Goal: Task Accomplishment & Management: Use online tool/utility

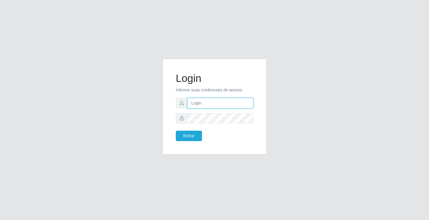
click at [230, 105] on input "text" at bounding box center [221, 103] width 66 height 10
type input "[PERSON_NAME]"
click at [176, 131] on button "Entrar" at bounding box center [189, 136] width 26 height 10
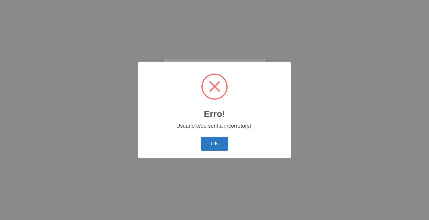
click at [221, 146] on button "OK" at bounding box center [215, 144] width 28 height 14
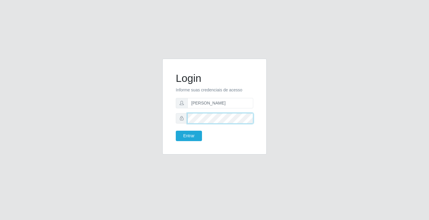
click at [176, 131] on button "Entrar" at bounding box center [189, 136] width 26 height 10
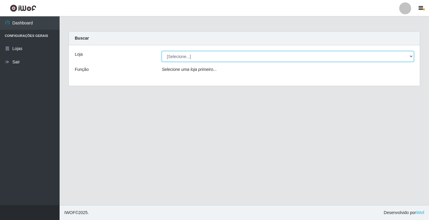
click at [195, 55] on select "[Selecione...] Ideal - Conceição" at bounding box center [288, 56] width 252 height 10
select select "231"
click at [162, 51] on select "[Selecione...] Ideal - Conceição" at bounding box center [288, 56] width 252 height 10
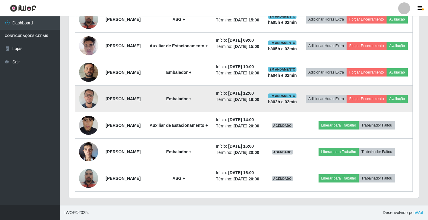
scroll to position [298, 0]
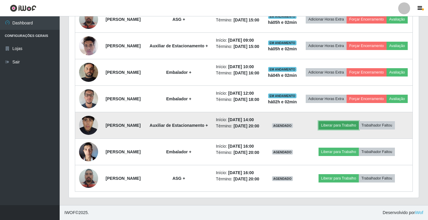
click at [340, 128] on button "Liberar para Trabalho" at bounding box center [339, 125] width 40 height 8
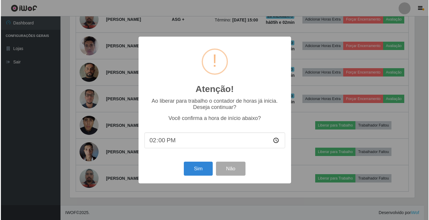
scroll to position [124, 347]
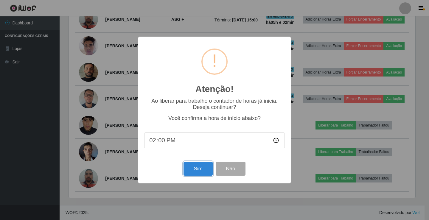
drag, startPoint x: 202, startPoint y: 170, endPoint x: 193, endPoint y: 173, distance: 10.0
click at [198, 171] on button "Sim" at bounding box center [198, 169] width 29 height 14
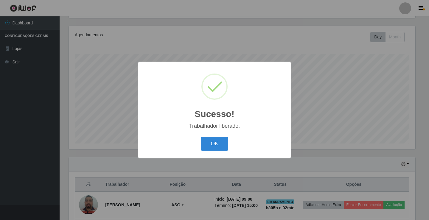
click at [206, 152] on div "OK Cancel" at bounding box center [214, 143] width 141 height 17
click at [212, 146] on button "OK" at bounding box center [215, 144] width 28 height 14
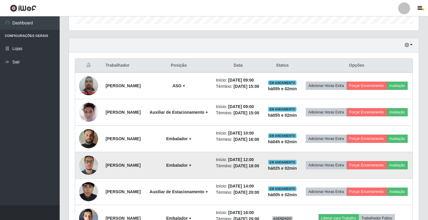
scroll to position [219, 0]
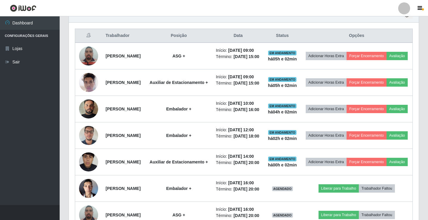
click at [401, 8] on div at bounding box center [404, 8] width 12 height 12
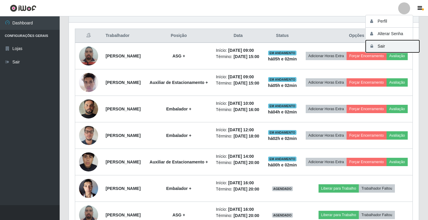
click at [398, 47] on button "Sair" at bounding box center [393, 46] width 54 height 12
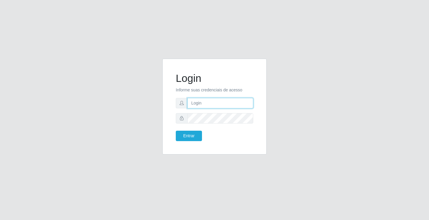
drag, startPoint x: 208, startPoint y: 104, endPoint x: 214, endPoint y: 108, distance: 7.3
click at [208, 104] on input "text" at bounding box center [221, 103] width 66 height 10
type input "[PERSON_NAME]"
click at [176, 131] on button "Entrar" at bounding box center [189, 136] width 26 height 10
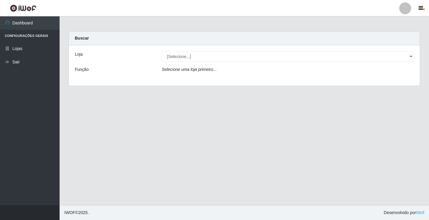
select select "231"
click at [162, 51] on select "[Selecione...] Ideal - Conceição" at bounding box center [288, 56] width 252 height 10
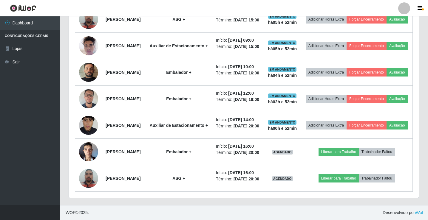
scroll to position [330, 0]
click at [406, 10] on div at bounding box center [404, 8] width 12 height 12
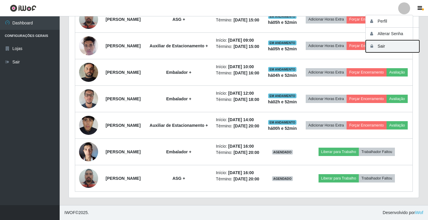
click at [409, 49] on button "Sair" at bounding box center [393, 46] width 54 height 12
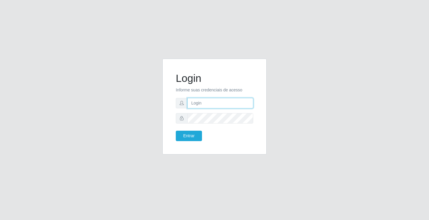
click at [198, 102] on input "text" at bounding box center [221, 103] width 66 height 10
type input "[PERSON_NAME]"
click at [176, 131] on button "Entrar" at bounding box center [189, 136] width 26 height 10
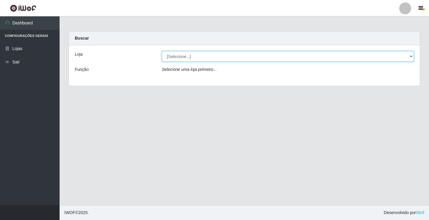
drag, startPoint x: 190, startPoint y: 57, endPoint x: 191, endPoint y: 61, distance: 4.7
click at [190, 57] on select "[Selecione...] Ideal - Conceição" at bounding box center [288, 56] width 252 height 10
select select "231"
click at [162, 51] on select "[Selecione...] Ideal - Conceição" at bounding box center [288, 56] width 252 height 10
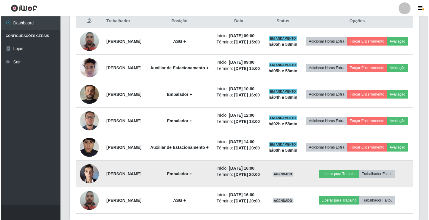
scroll to position [211, 0]
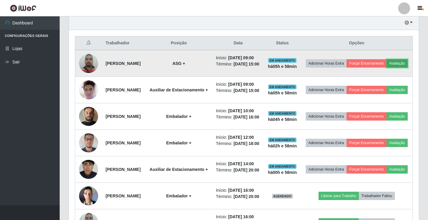
click at [386, 68] on button "Avaliação" at bounding box center [396, 63] width 21 height 8
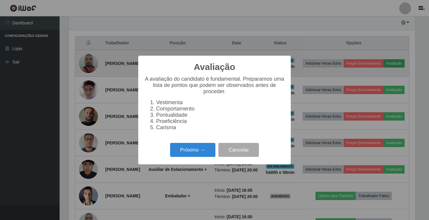
scroll to position [124, 347]
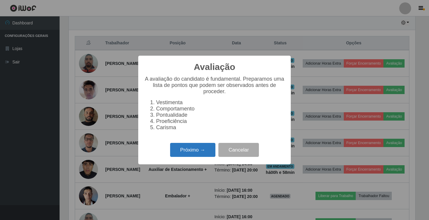
click at [180, 152] on button "Próximo →" at bounding box center [192, 150] width 45 height 14
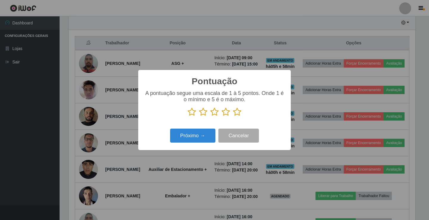
click at [216, 113] on icon at bounding box center [215, 112] width 8 height 9
click at [211, 117] on input "radio" at bounding box center [211, 117] width 0 height 0
click at [200, 137] on button "Próximo →" at bounding box center [192, 136] width 45 height 14
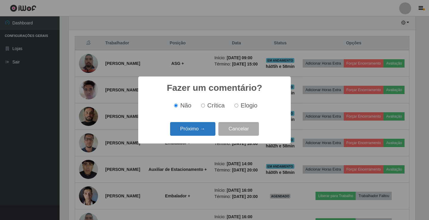
click at [200, 132] on button "Próximo →" at bounding box center [192, 129] width 45 height 14
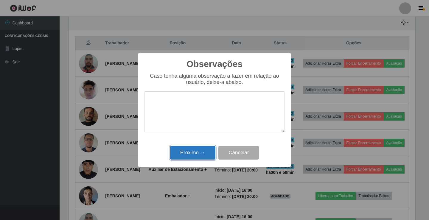
click at [196, 153] on button "Próximo →" at bounding box center [192, 153] width 45 height 14
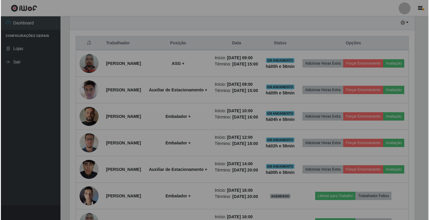
scroll to position [124, 350]
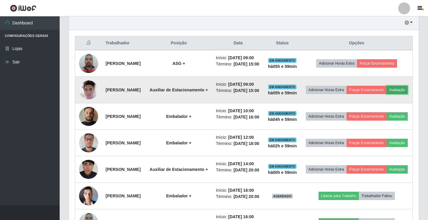
click at [386, 94] on button "Avaliação" at bounding box center [396, 90] width 21 height 8
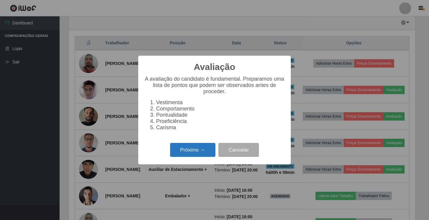
click at [203, 150] on button "Próximo →" at bounding box center [192, 150] width 45 height 14
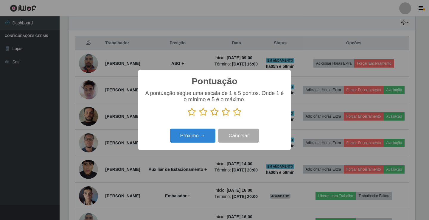
scroll to position [298097, 297874]
click at [215, 114] on icon at bounding box center [215, 112] width 8 height 9
click at [211, 117] on input "radio" at bounding box center [211, 117] width 0 height 0
click at [207, 140] on button "Próximo →" at bounding box center [192, 136] width 45 height 14
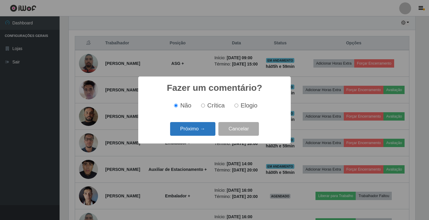
click at [204, 130] on button "Próximo →" at bounding box center [192, 129] width 45 height 14
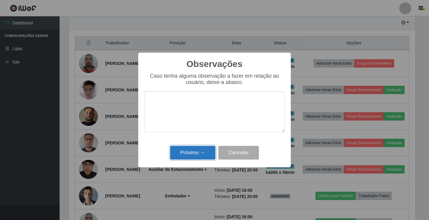
click at [204, 158] on button "Próximo →" at bounding box center [192, 153] width 45 height 14
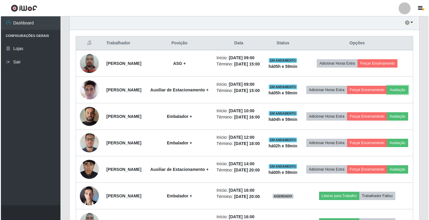
scroll to position [124, 350]
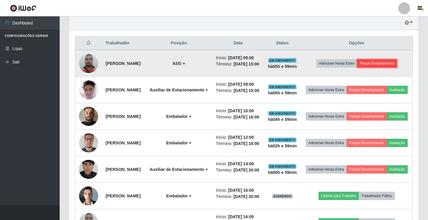
click at [382, 68] on button "Forçar Encerramento" at bounding box center [377, 63] width 40 height 8
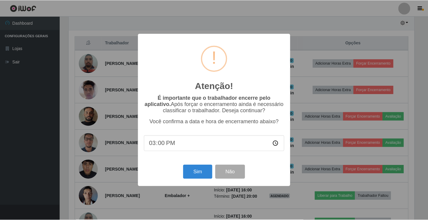
scroll to position [124, 347]
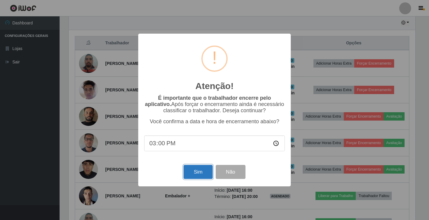
click at [206, 170] on button "Sim" at bounding box center [198, 172] width 29 height 14
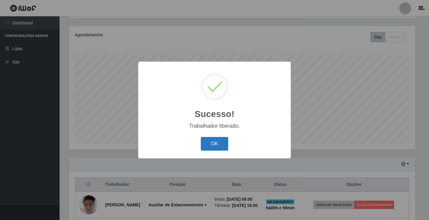
click at [211, 141] on button "OK" at bounding box center [215, 144] width 28 height 14
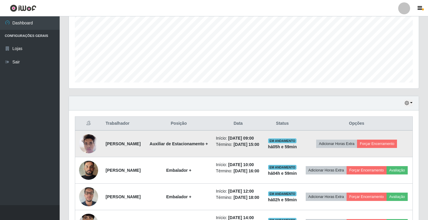
scroll to position [159, 0]
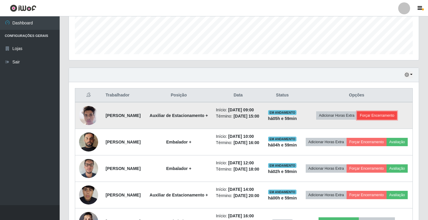
click at [384, 120] on button "Forçar Encerramento" at bounding box center [377, 116] width 40 height 8
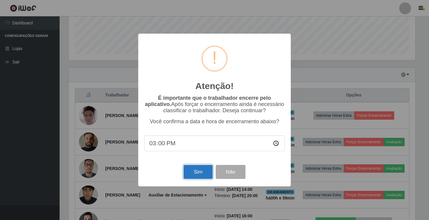
click at [194, 175] on button "Sim" at bounding box center [198, 172] width 29 height 14
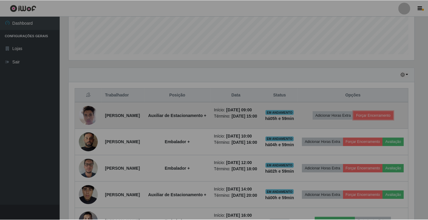
scroll to position [0, 0]
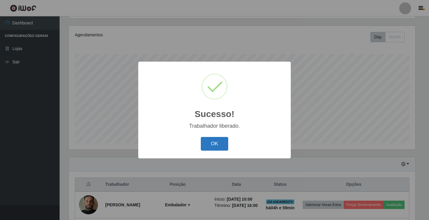
click at [215, 145] on button "OK" at bounding box center [215, 144] width 28 height 14
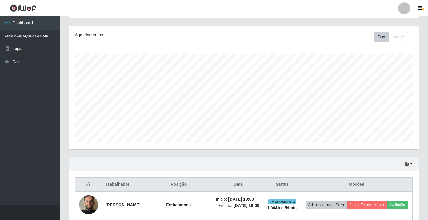
click at [410, 8] on link at bounding box center [404, 8] width 18 height 12
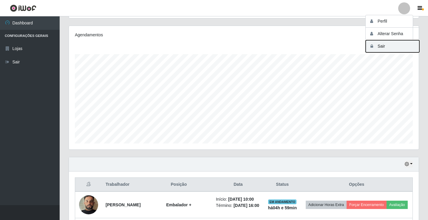
click at [397, 46] on button "Sair" at bounding box center [393, 46] width 54 height 12
